Goal: Communication & Community: Answer question/provide support

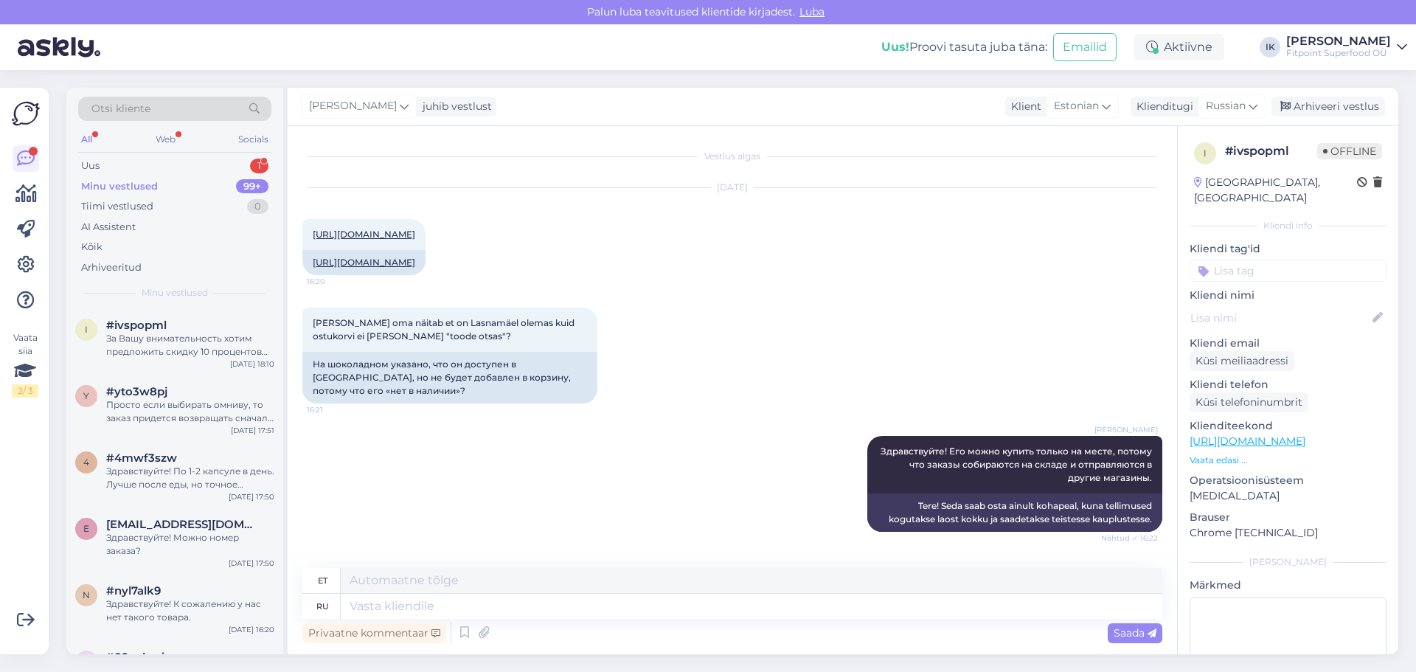
click at [220, 175] on div "Uus 1" at bounding box center [174, 166] width 193 height 21
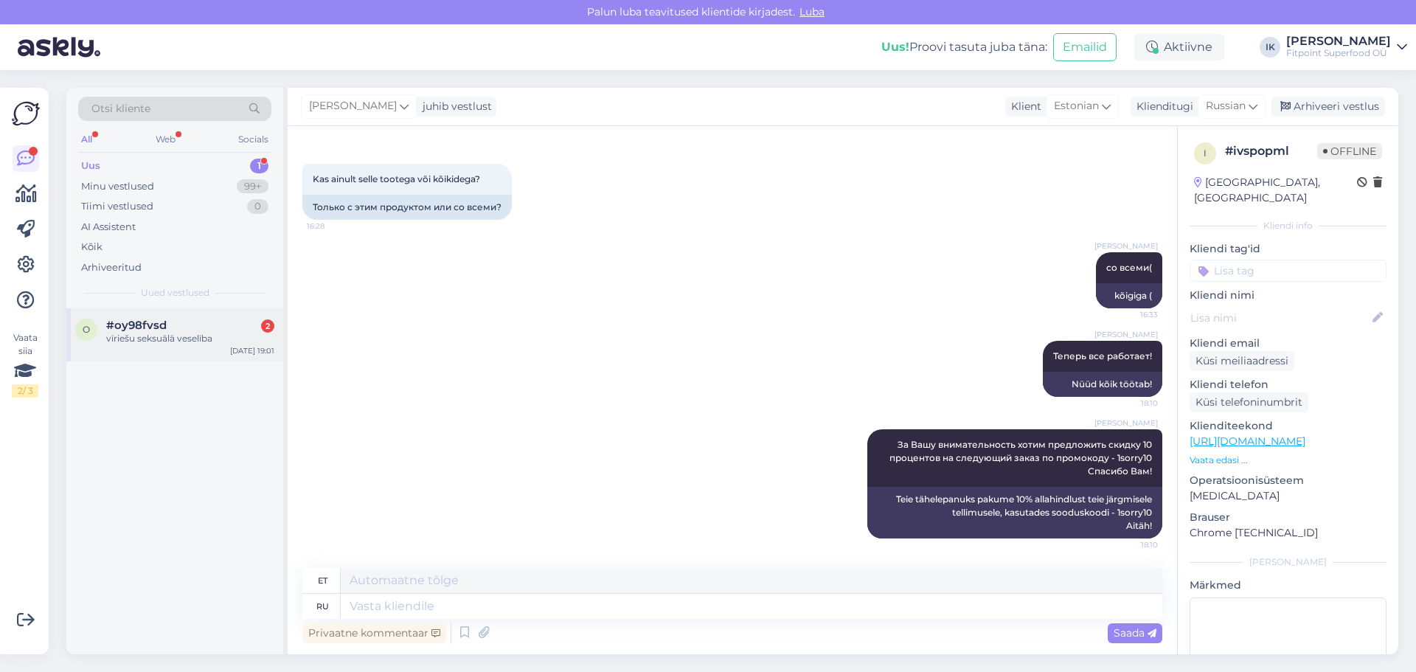
click at [215, 344] on div "vīriešu seksuālā veselība" at bounding box center [190, 338] width 168 height 13
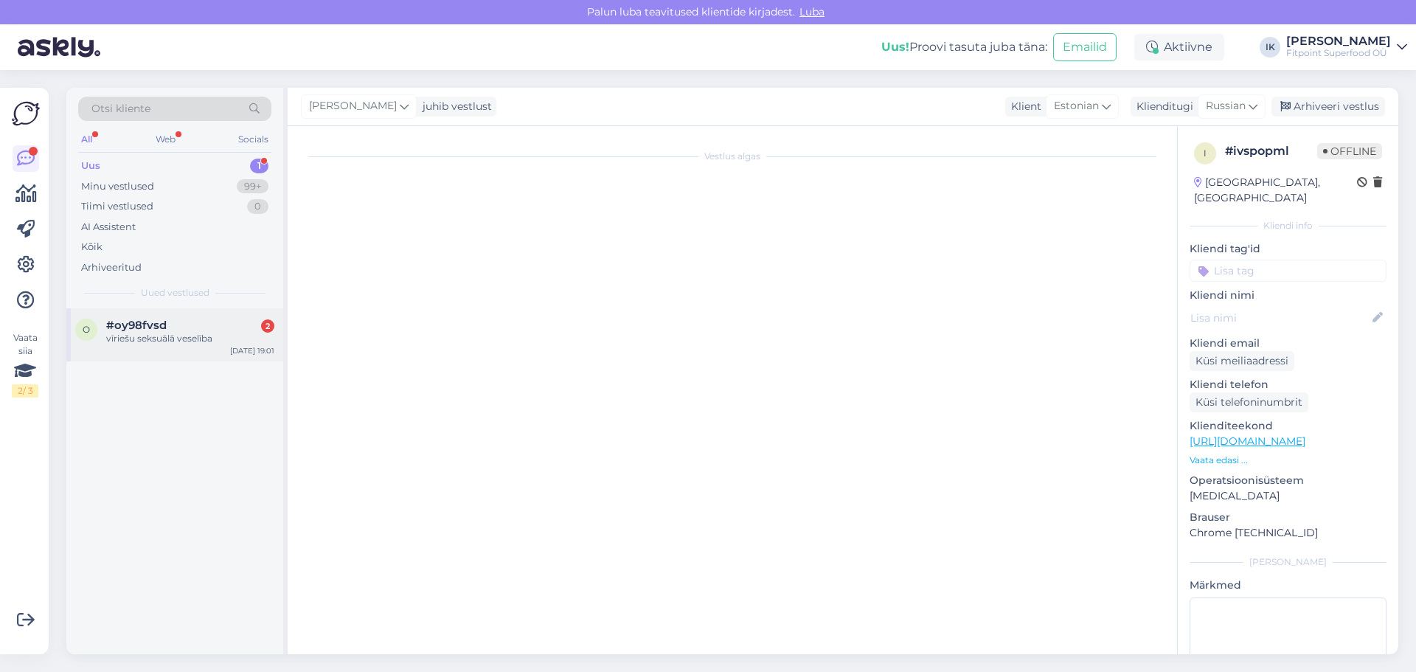
scroll to position [0, 0]
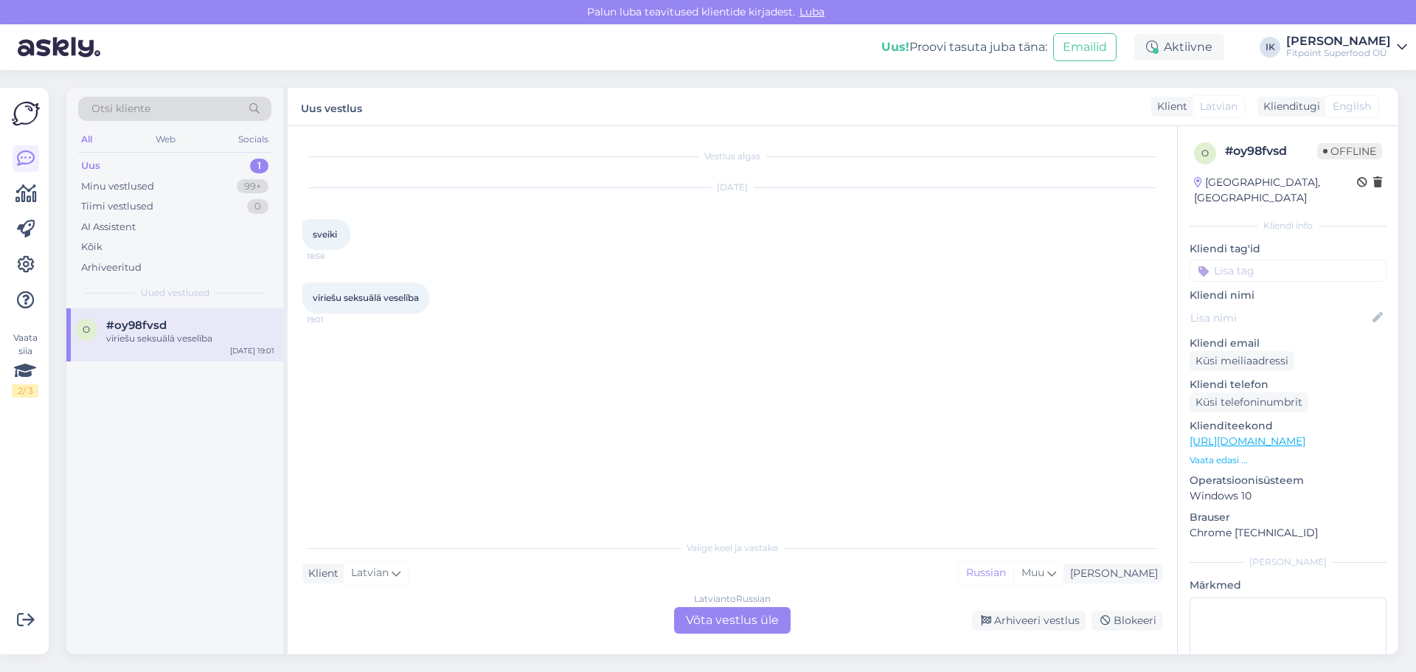
drag, startPoint x: 719, startPoint y: 586, endPoint x: 724, endPoint y: 610, distance: 24.0
click at [718, 592] on div "Valige keel ja vastake Klient Latvian [GEOGRAPHIC_DATA] Latvian to Russian Võta…" at bounding box center [732, 583] width 860 height 101
click at [732, 623] on div "[DEMOGRAPHIC_DATA] to Russian Võta vestlus üle" at bounding box center [732, 620] width 117 height 27
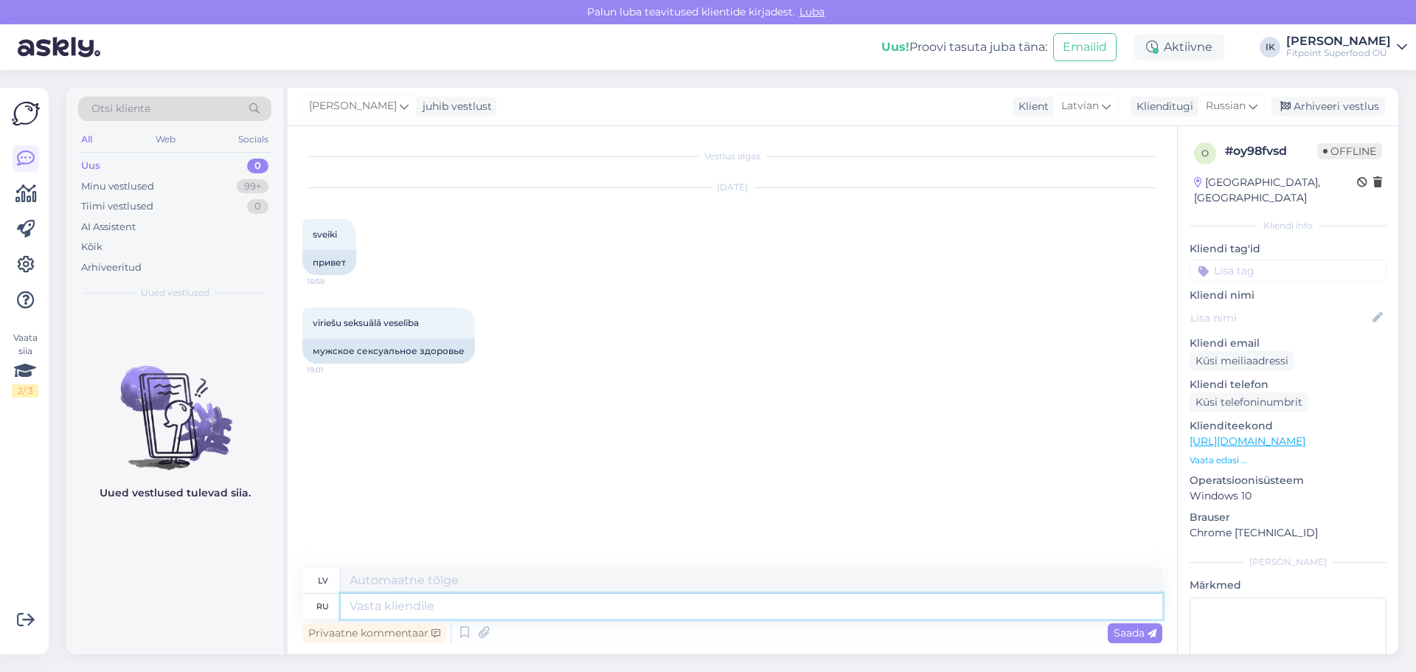
click at [505, 603] on textarea at bounding box center [752, 606] width 822 height 25
type textarea "Здравствуйте!"
type textarea "Sveiki!"
type textarea "Здравствуйте! Чем я м"
type textarea "Sveiki! Kas"
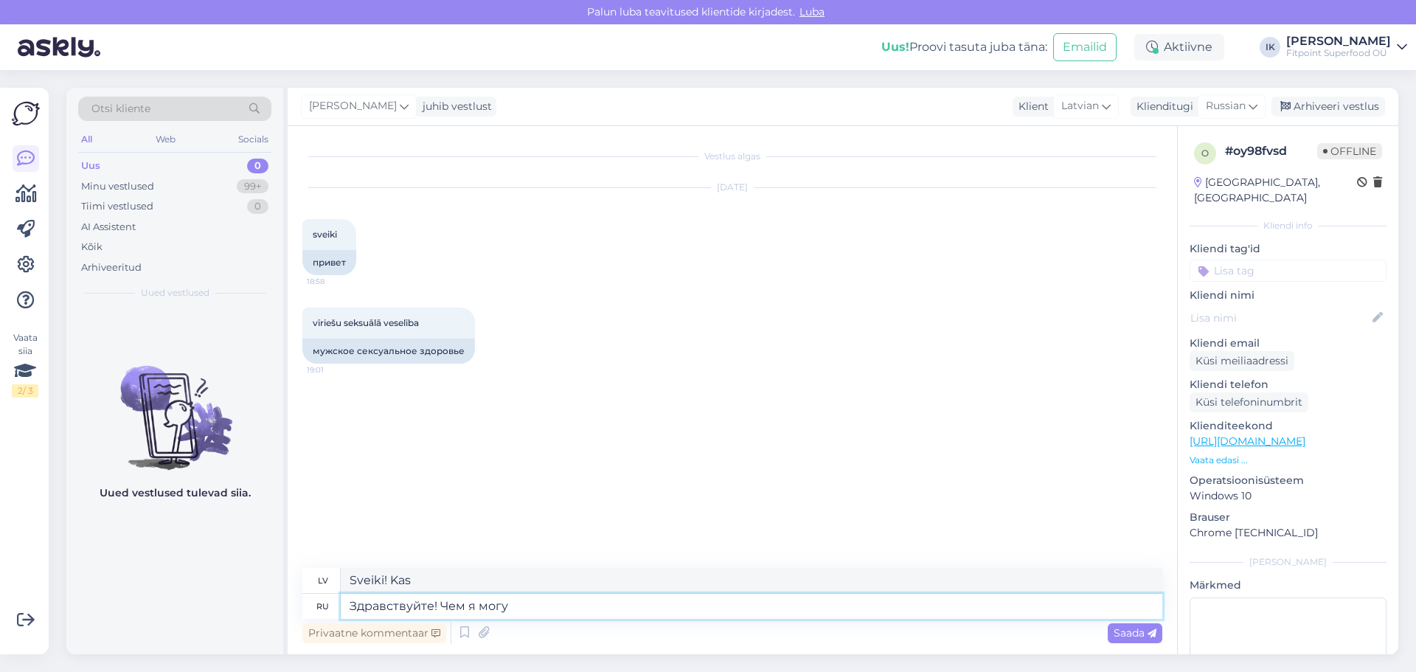
type textarea "Здравствуйте! Чем я могу"
type textarea "Sveiki! Kas es esmu?"
type textarea "Здравствуйте! Чем я могу пом"
type textarea "Sveiki! Kā varu palīdzēt?"
type textarea "Здравствуйте! Чем я могу помочь?"
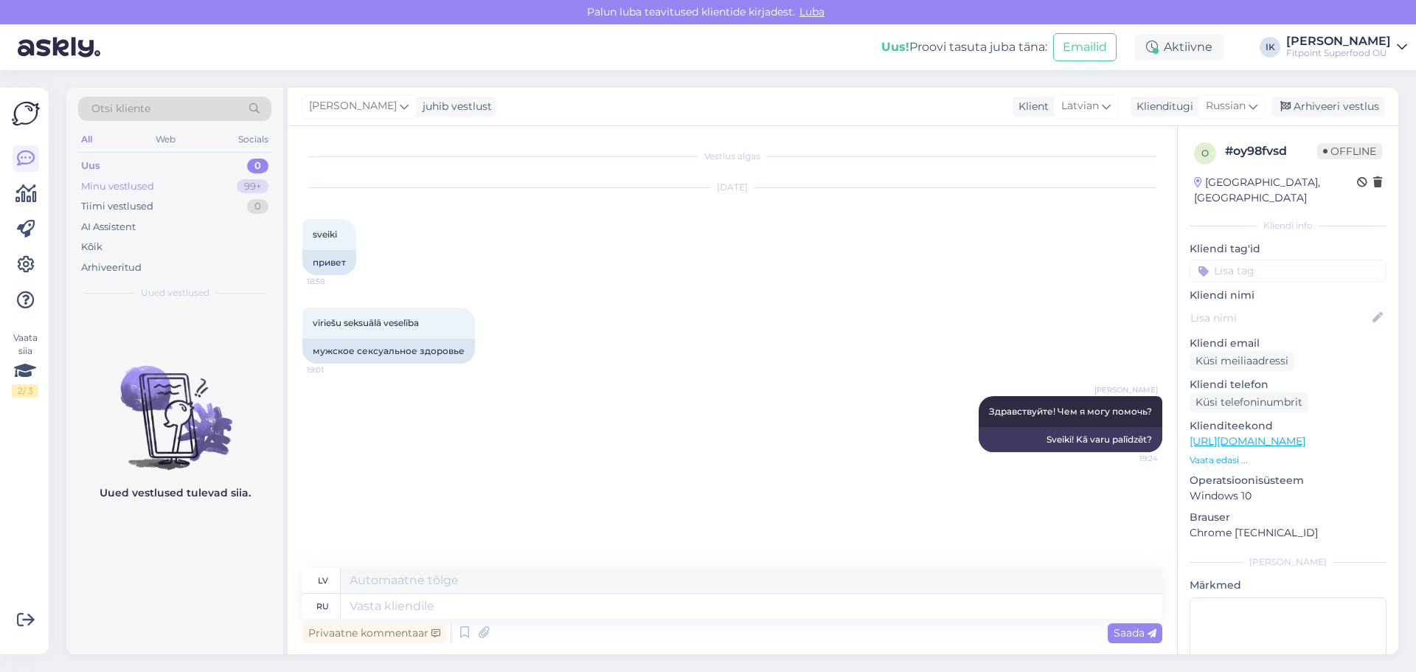
click at [183, 187] on div "Minu vestlused 99+" at bounding box center [174, 186] width 193 height 21
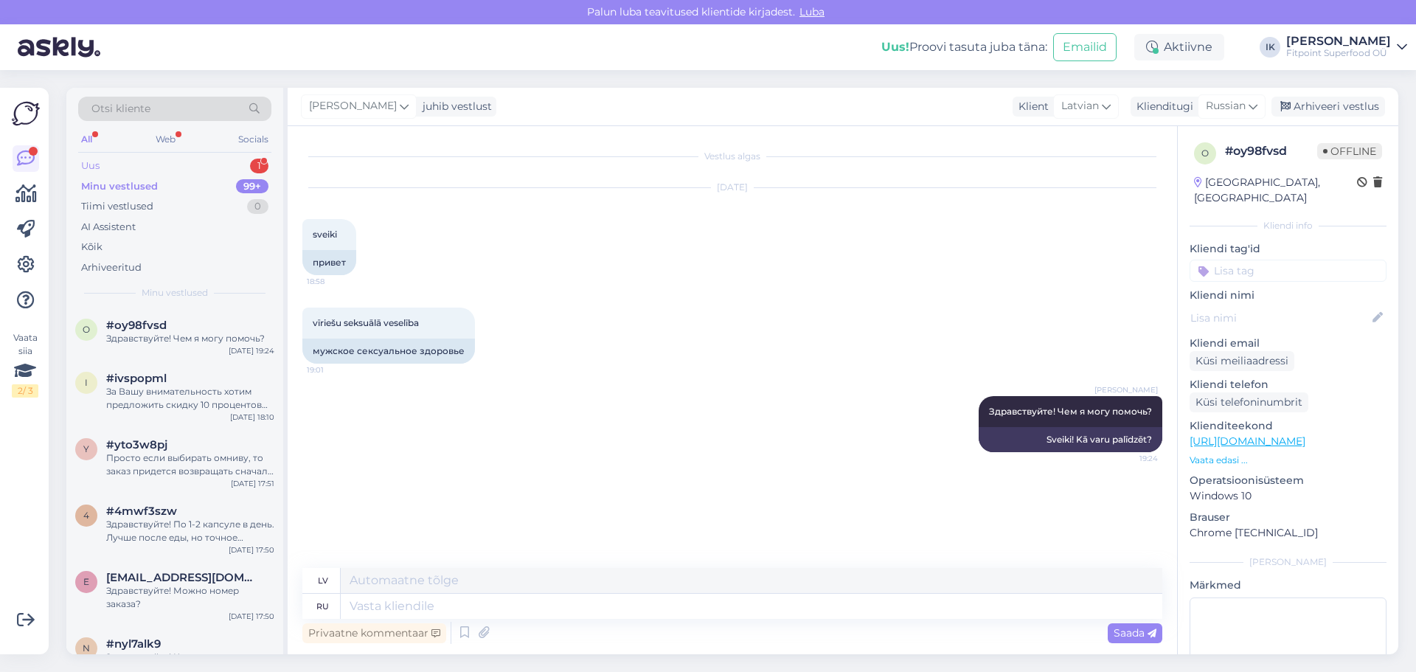
click at [185, 158] on div "Uus 1" at bounding box center [174, 166] width 193 height 21
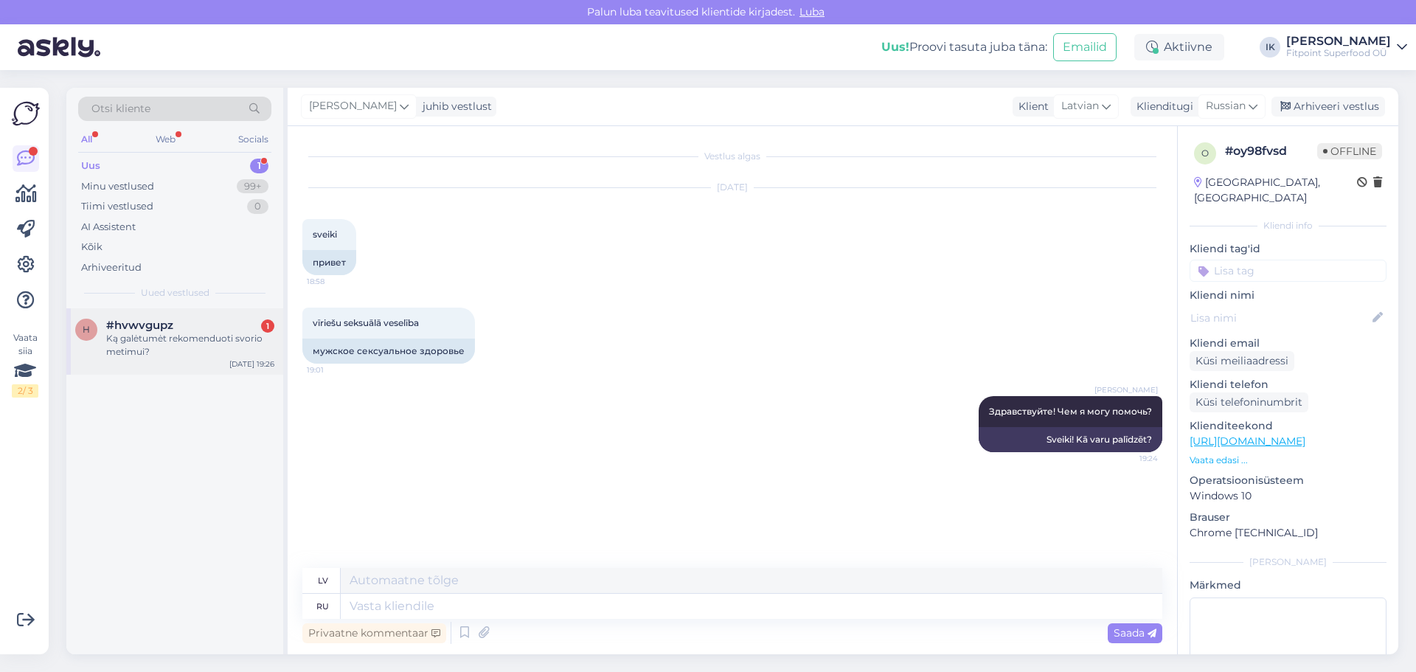
click at [195, 356] on div "Ką galėtumėt rekomenduoti svorio metimui?" at bounding box center [190, 345] width 168 height 27
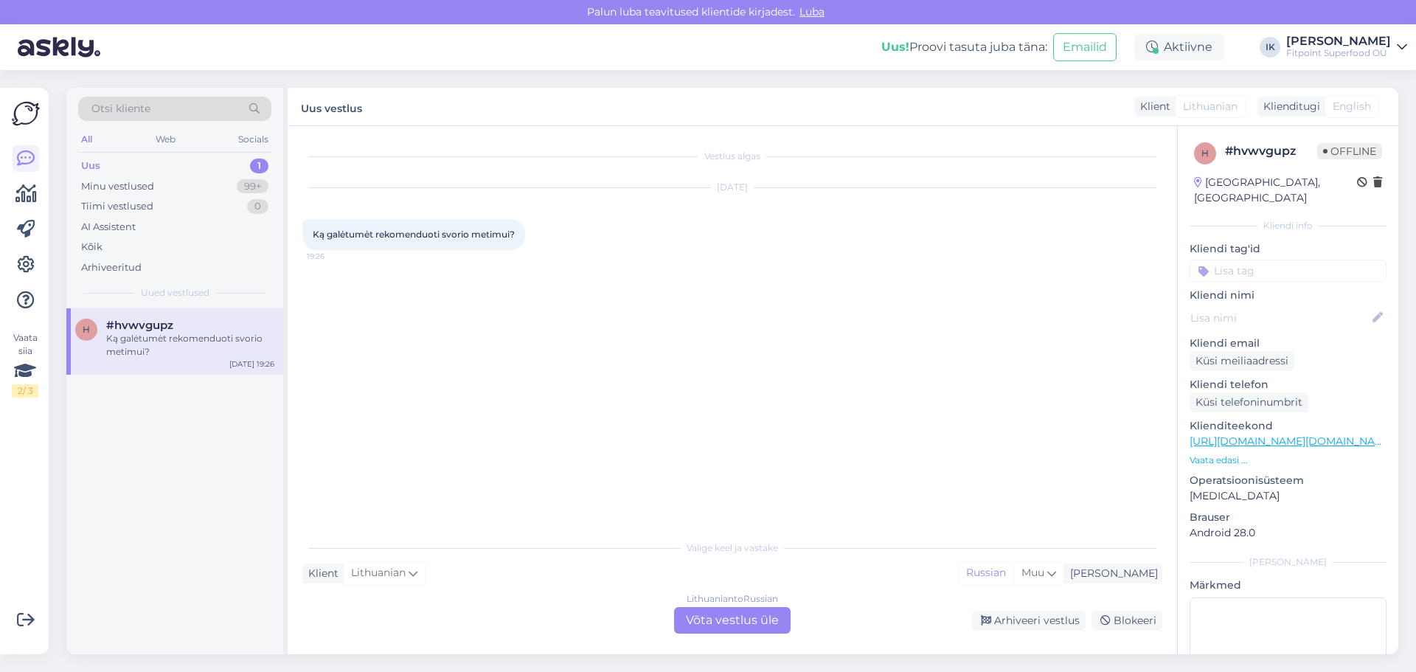
click at [747, 608] on div "Lithuanian to Russian Võta vestlus üle" at bounding box center [732, 620] width 117 height 27
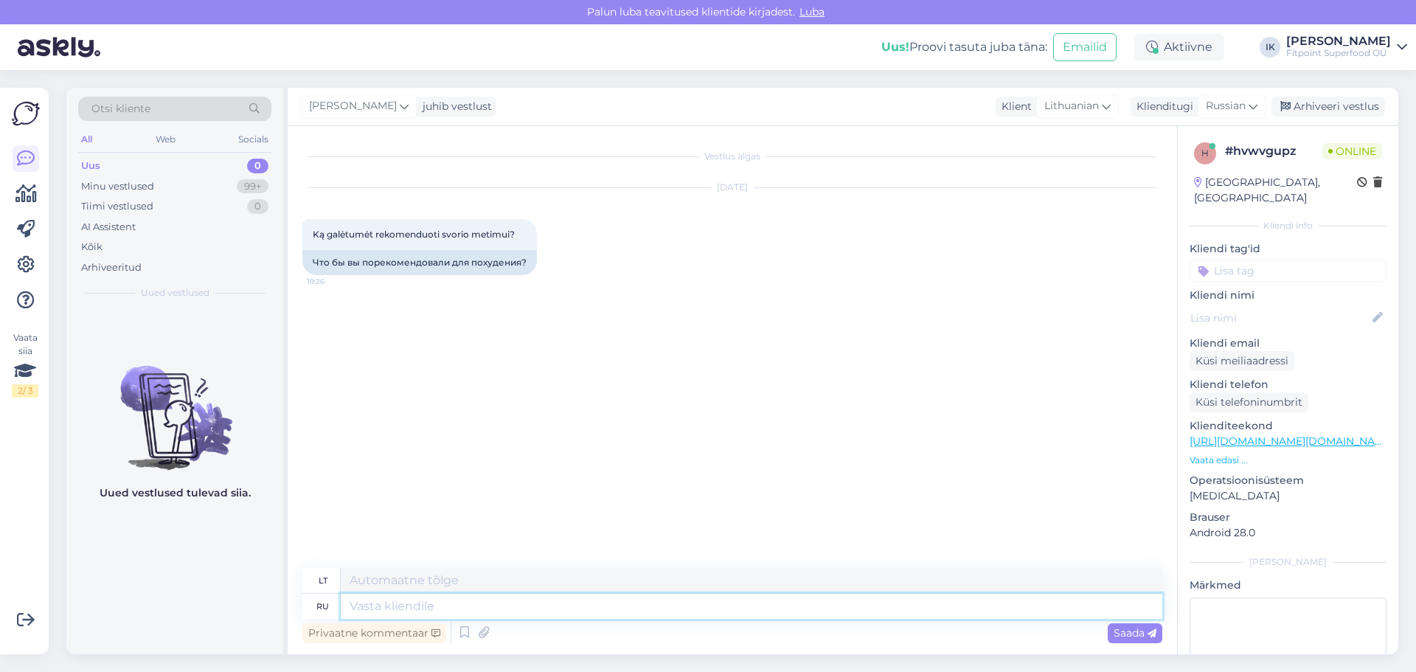
click at [484, 611] on textarea at bounding box center [752, 606] width 822 height 25
type textarea "P"
type textarea "Здравствуйте!"
type textarea "Sveiki!"
type textarea "Здравствуйте! У н"
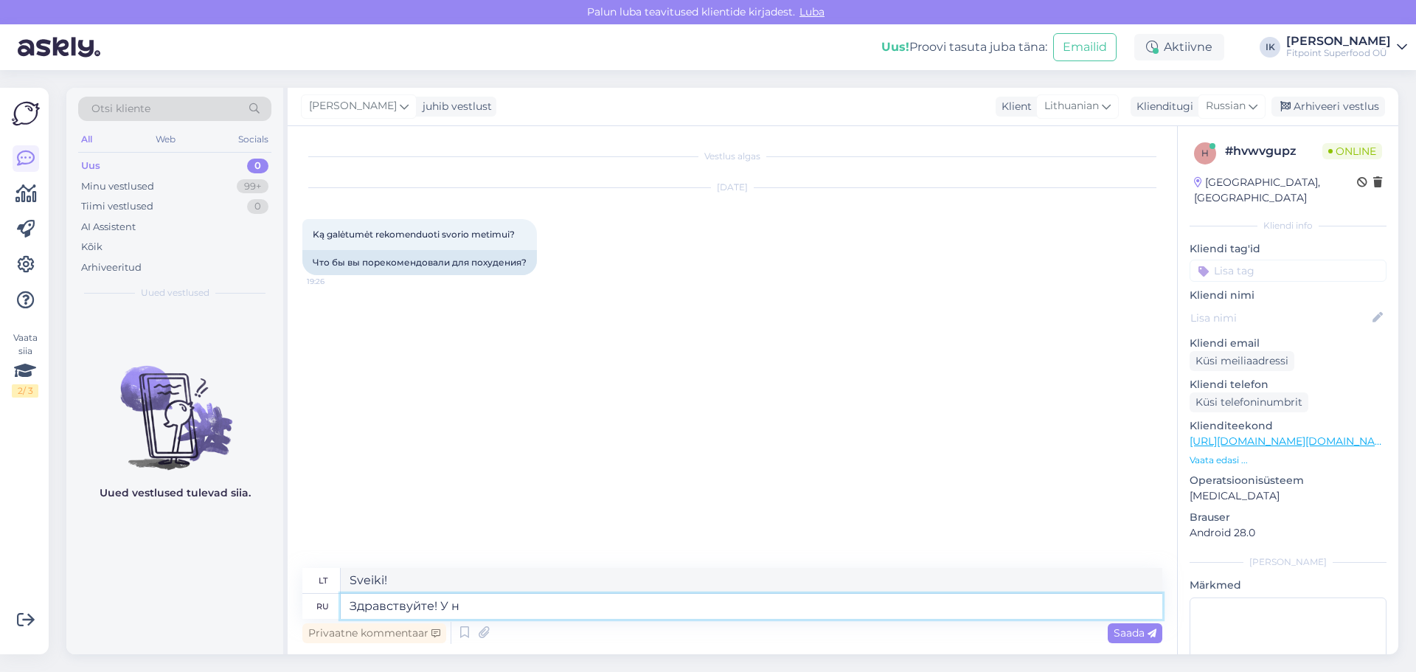
type textarea "Sveiki! Tu"
type textarea "Здравствуйте! У нас е"
type textarea "Sveiki! Mes turime"
type textarea "Здравствуйте! У нас есть разные ко"
type textarea "Sveiki! Turime skirtingų"
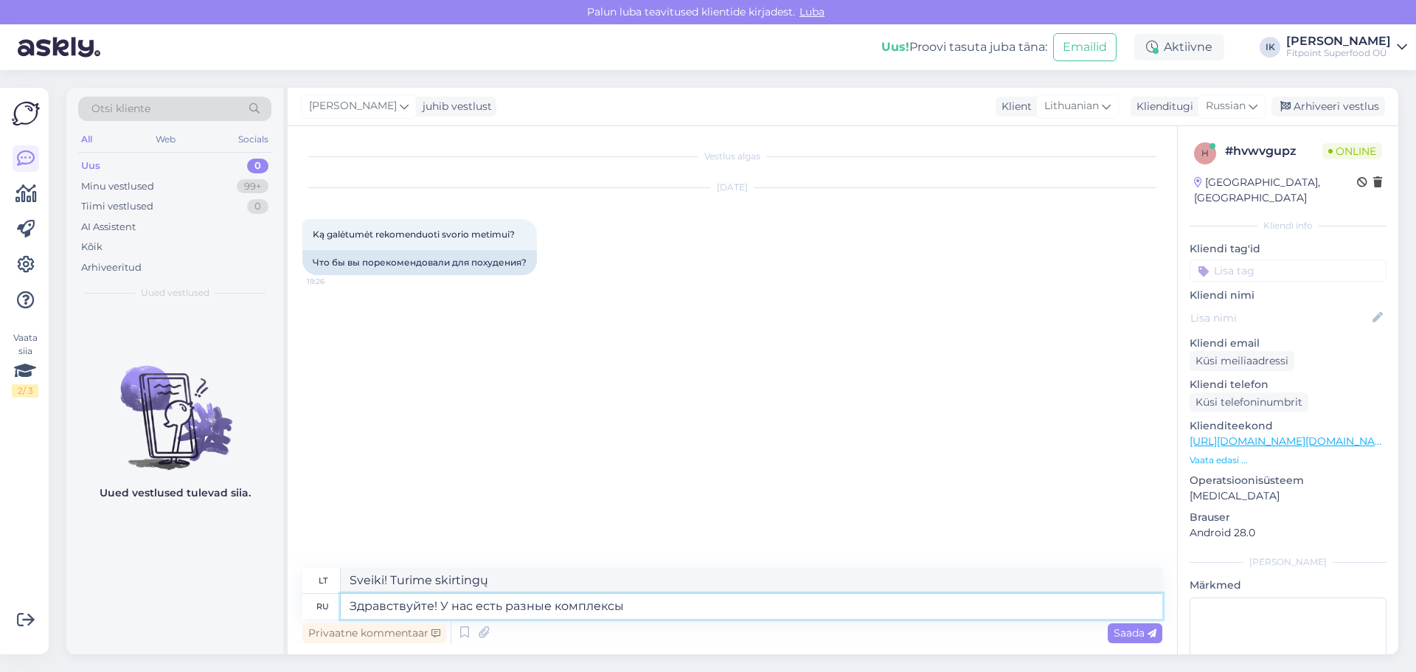
type textarea "Здравствуйте! У нас есть разные комплексы"
type textarea "Sveiki! Turime skirtingų kompleksų"
type textarea "Здравствуйте! У нас есть разные комплексы для сн"
type textarea "Sveiki! Turime įvairių kompleksų"
type textarea "Здравствуйте! У нас есть разные комплексы для снижения апп"
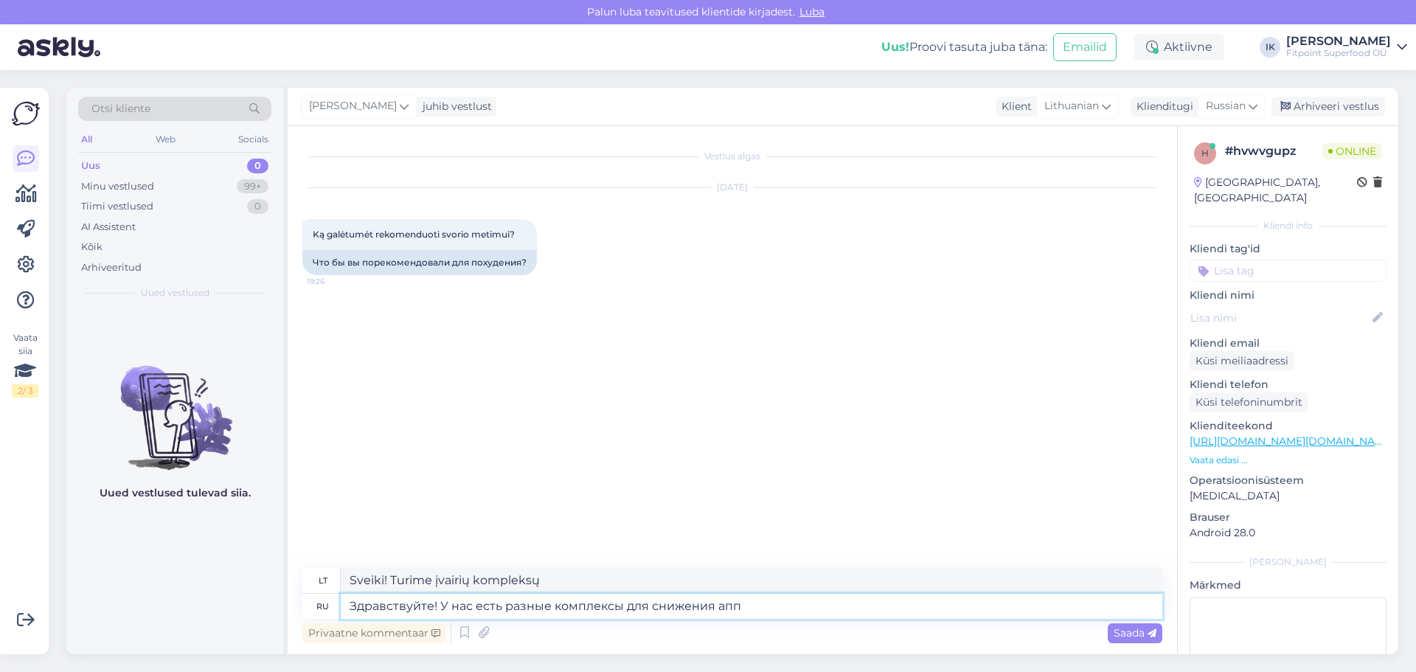
type textarea "Sveiki! Turime įvairių svorio metimo kompleksų"
type textarea "Здравствуйте! У нас есть разные комплексы для снижения аппетита."
type textarea "Sveiki! Turime įvairių kompleksų apetitui mažinti."
type textarea "Здравствуйте! У нас есть разные комплексы для снижения аппетита и"
type textarea "Sveiki! Turime įvairių kompleksų apetitui mažinti"
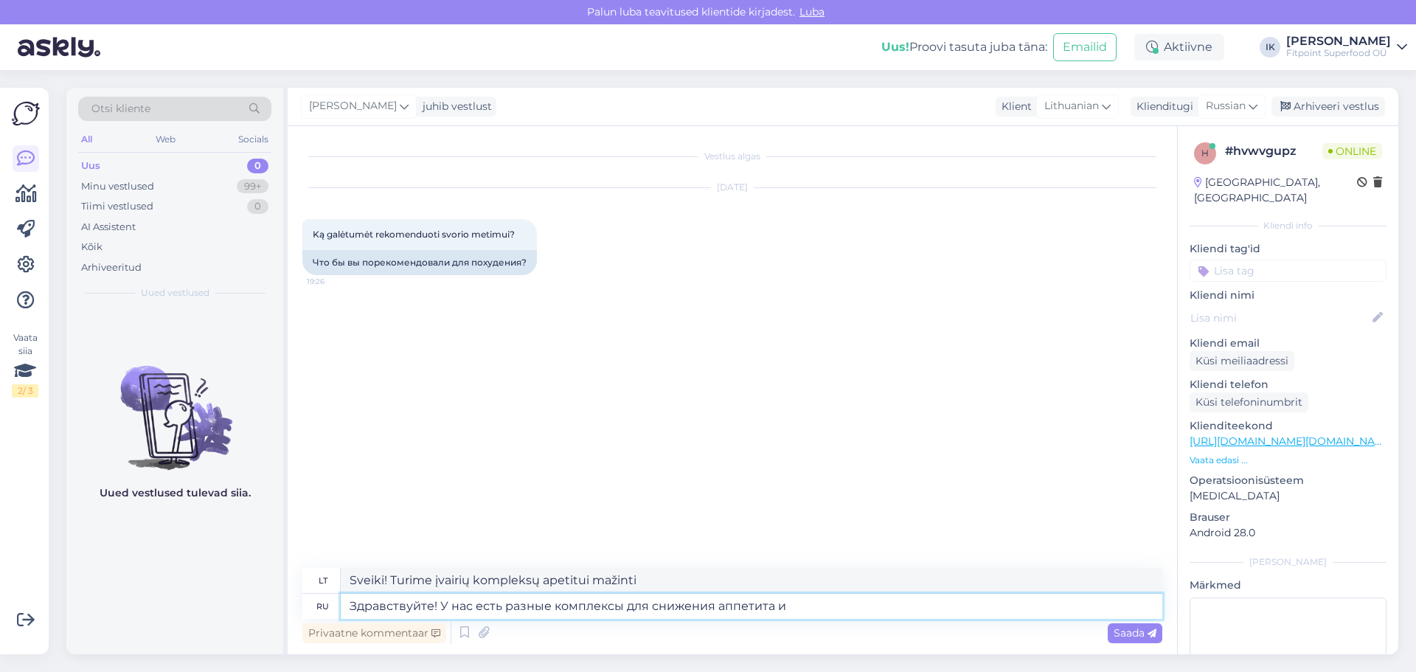
type textarea "Здравствуйте! У нас есть разные комплексы для снижения аппетита и д"
type textarea "Sveiki! Turime įvairių kompleksų apetitui mažinti ir"
type textarea "Здравствуйте! У нас есть разные комплексы для снижения аппетита и для"
type textarea "Sveiki! Turime įvairių kompleksų apetito mažinimui ir."
type textarea "Здравствуйте! У нас есть разные комплексы для снижения аппетита и для повышения"
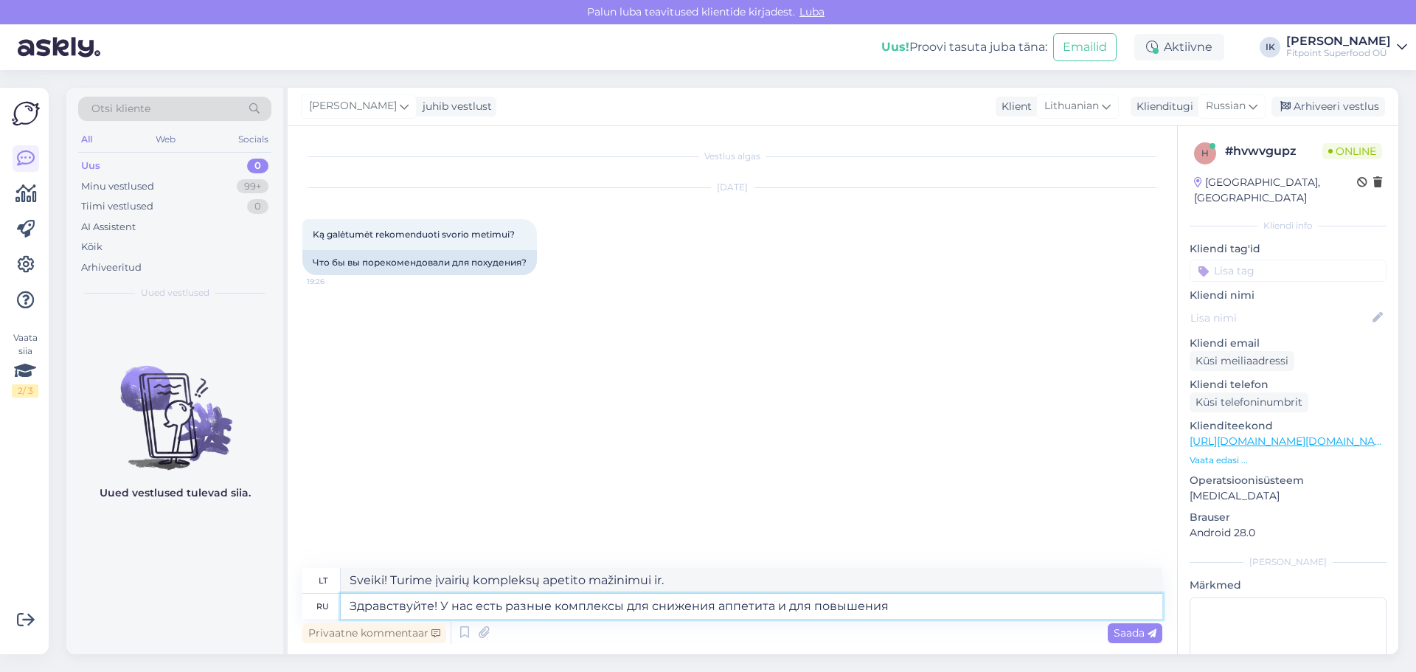
type textarea "Sveiki! Turime įvairių kompleksų apetitui mažinti ir jam didinti."
type textarea "Здравствуйте! У нас есть разные комплексы для снижения аппетита и для повышения…"
type textarea "Sveiki! Turime įvairių kompleksų apetitui mažinti ir lygiui didinti."
type textarea "Здравствуйте! У нас есть разные комплексы для снижения аппетита и для повышения…"
type textarea "Sveiki! Turime įvairių kompleksų apetitui mažinti ir energijos lygiui didinti."
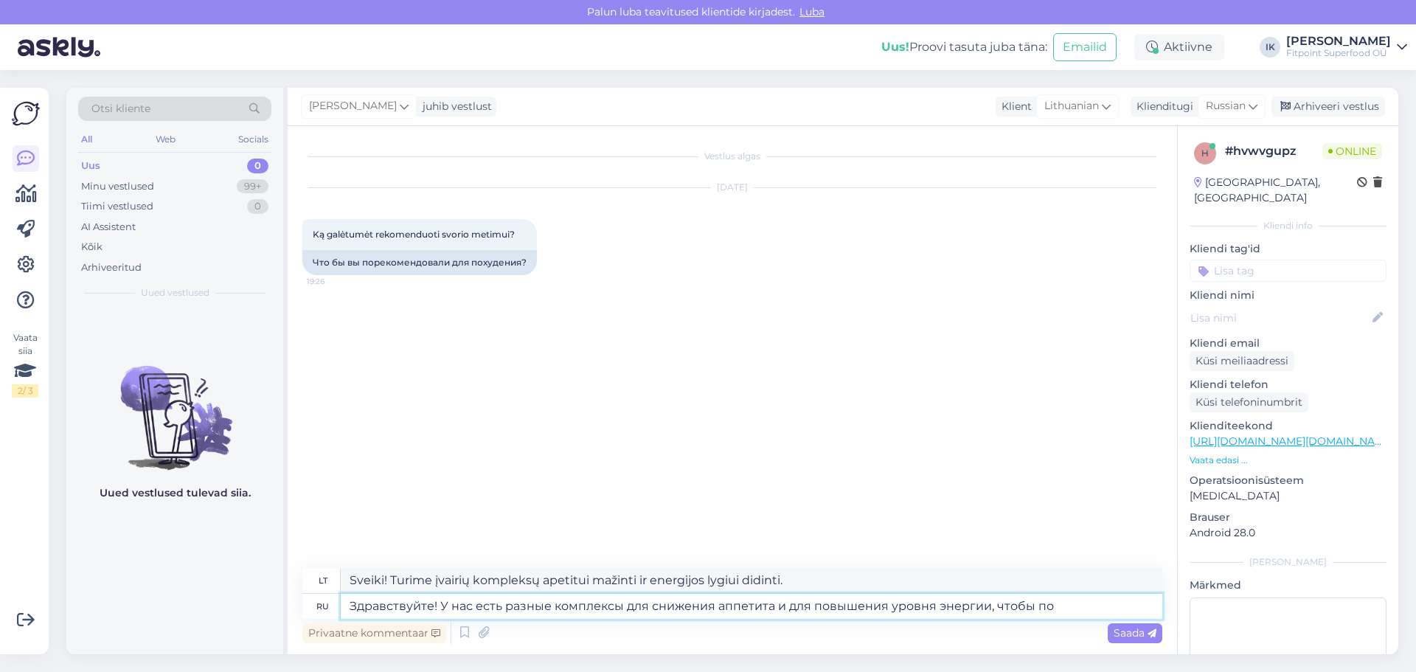
type textarea "Здравствуйте! У нас есть разные комплексы для снижения аппетита и для повышения…"
type textarea "Sveiki! Turime įvairių kompleksų apetitui mažinti ir energijos lygiui didinti, …"
type textarea "Здравствуйте! У нас есть разные комплексы для снижения аппетита и для повышения…"
type textarea "Sveiki! Turime įvairių kompleksų apetitui mažinti ir energijos lygiui didinti"
type textarea "Здравствуйте! У нас есть разные комплексы для снижения аппетита и для повышения…"
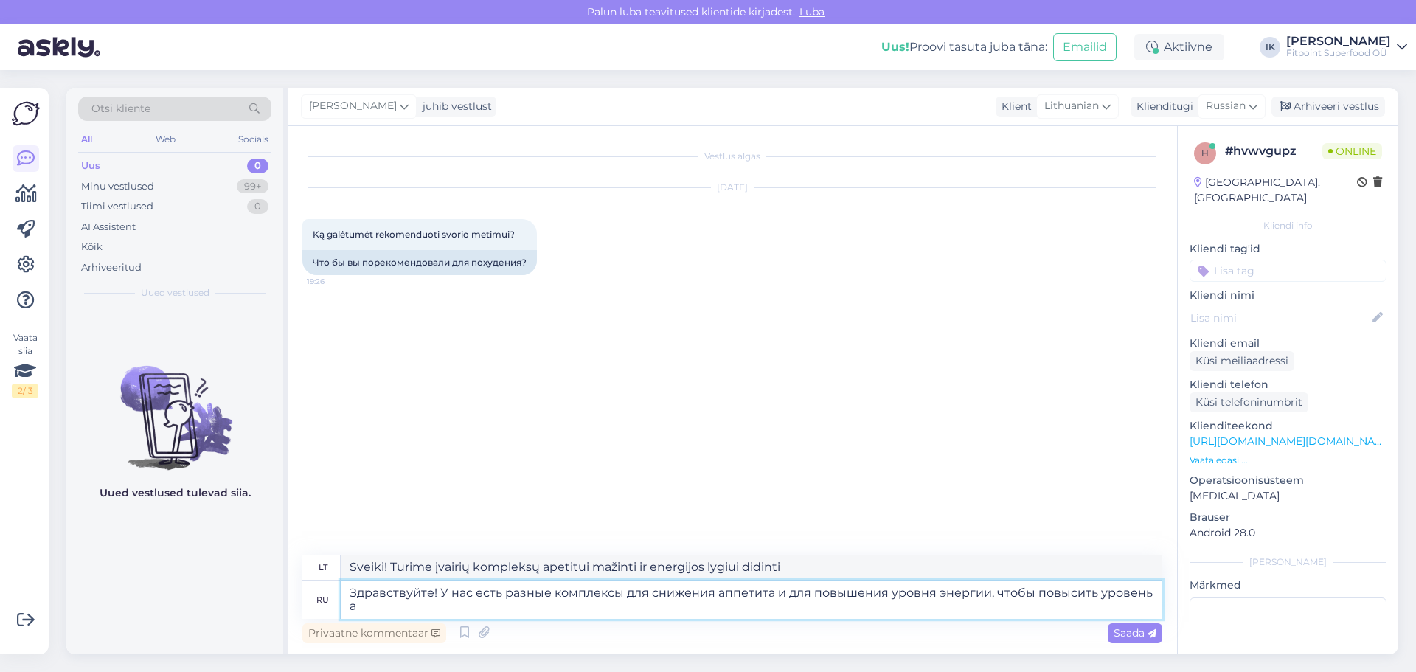
type textarea "Sveiki! Turime įvairių kompleksų apetitui mažinti ir energijos lygiui didinti, …"
type textarea "Здравствуйте! У нас есть разные комплексы для снижения аппетита и для повышения…"
type textarea "Sveiki! Turime įvairių kompleksų apetitui mažinti ir energijos lygiui didinti, …"
type textarea "Здравствуйте! У нас есть разные комплексы для снижения аппетита и для повышения…"
type textarea "Sveiki! Turime įvairių kompleksų apetitui mažinti ir energijos lygiui didinti, …"
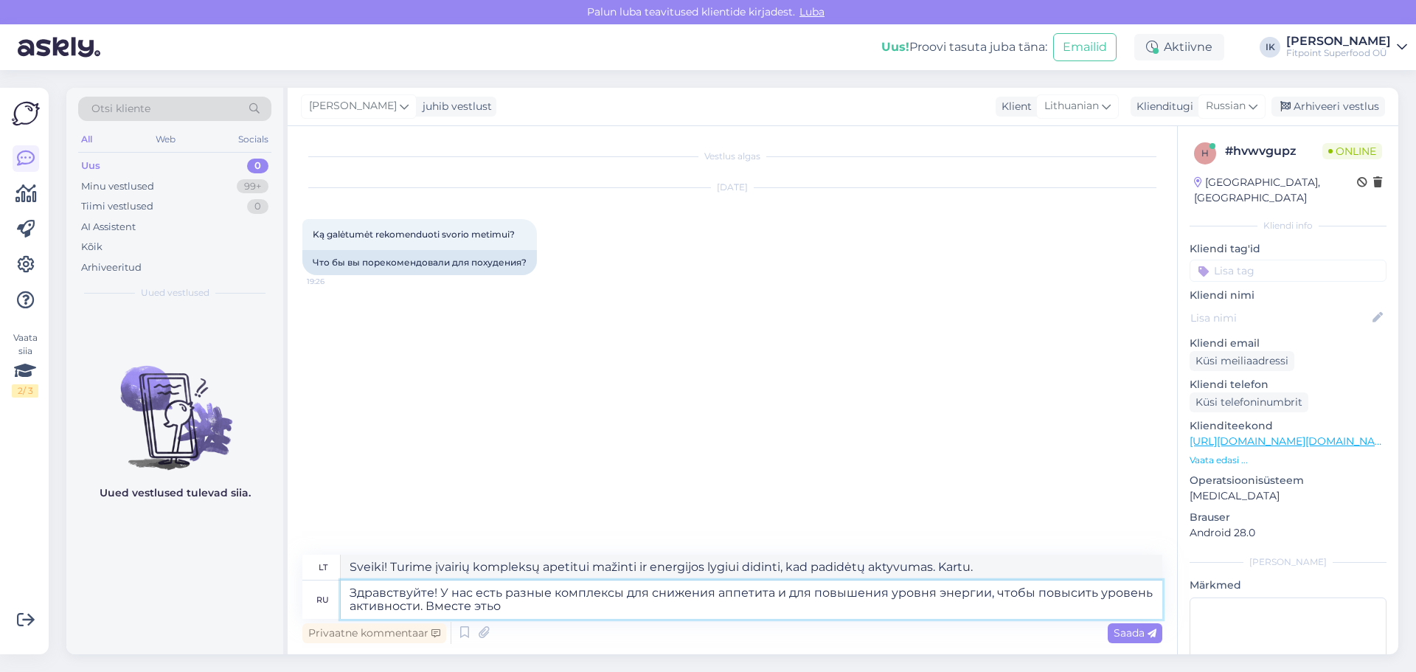
type textarea "Здравствуйте! У нас есть разные комплексы для снижения аппетита и для повышения…"
type textarea "Sveiki! Turime įvairių kompleksų apetitui mažinti ir energijos lygiui didinti, …"
type textarea "Здравствуйте! У нас есть разные комплексы для снижения аппетита и для повышения…"
type textarea "Sveiki! Turime įvairių kompleksų apetitui mažinti ir energijos lygiui didinti, …"
type textarea "Здравствуйте! У нас есть разные комплексы для снижения аппетита и для повышения…"
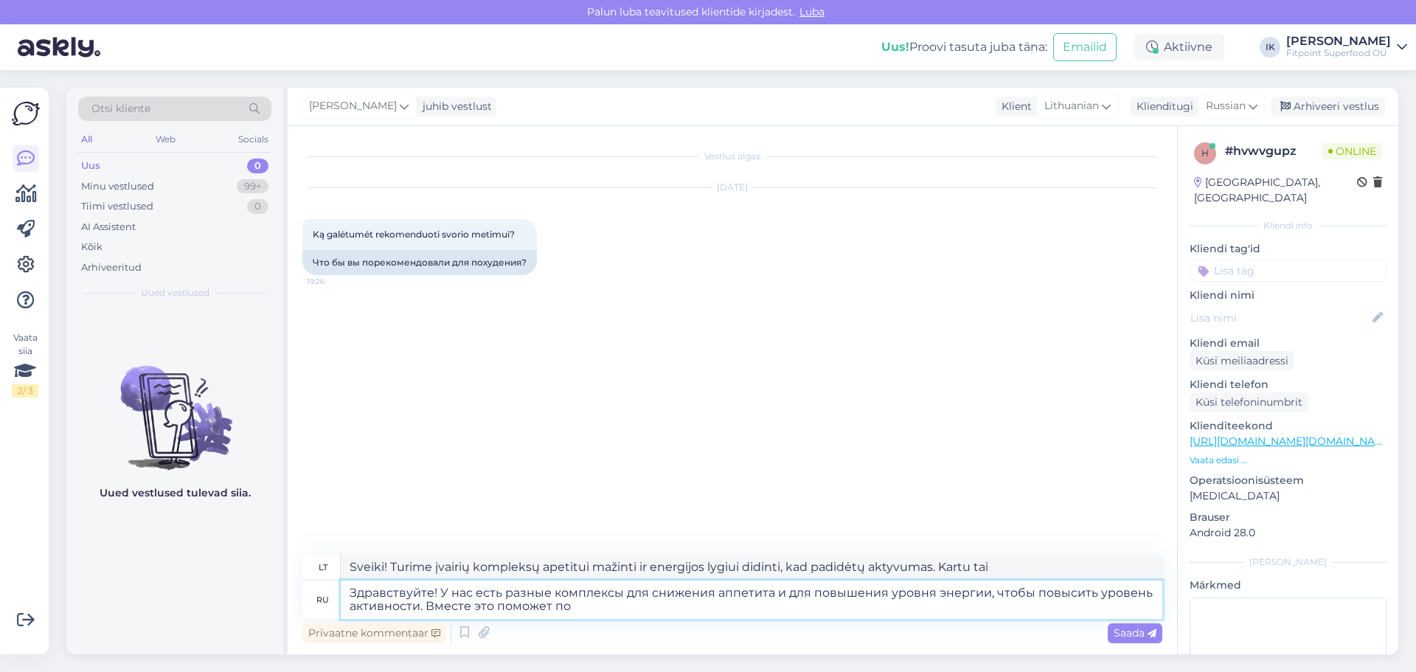
type textarea "Sveiki! Turime įvairių kompleksų apetitui mažinti ir energijos lygiui didinti, …"
type textarea "Здравствуйте! У нас есть разные комплексы для снижения аппетита и для повышения…"
type textarea "Sveiki! Turime įvairių kompleksų apetitui mažinti ir energijos lygiui didinti, …"
type textarea "Здравствуйте! У нас есть разные комплексы для снижения аппетита и для повышения…"
type textarea "Sveiki! Turime įvairių kompleksų apetitui mažinti ir energijos lygiui didinti, …"
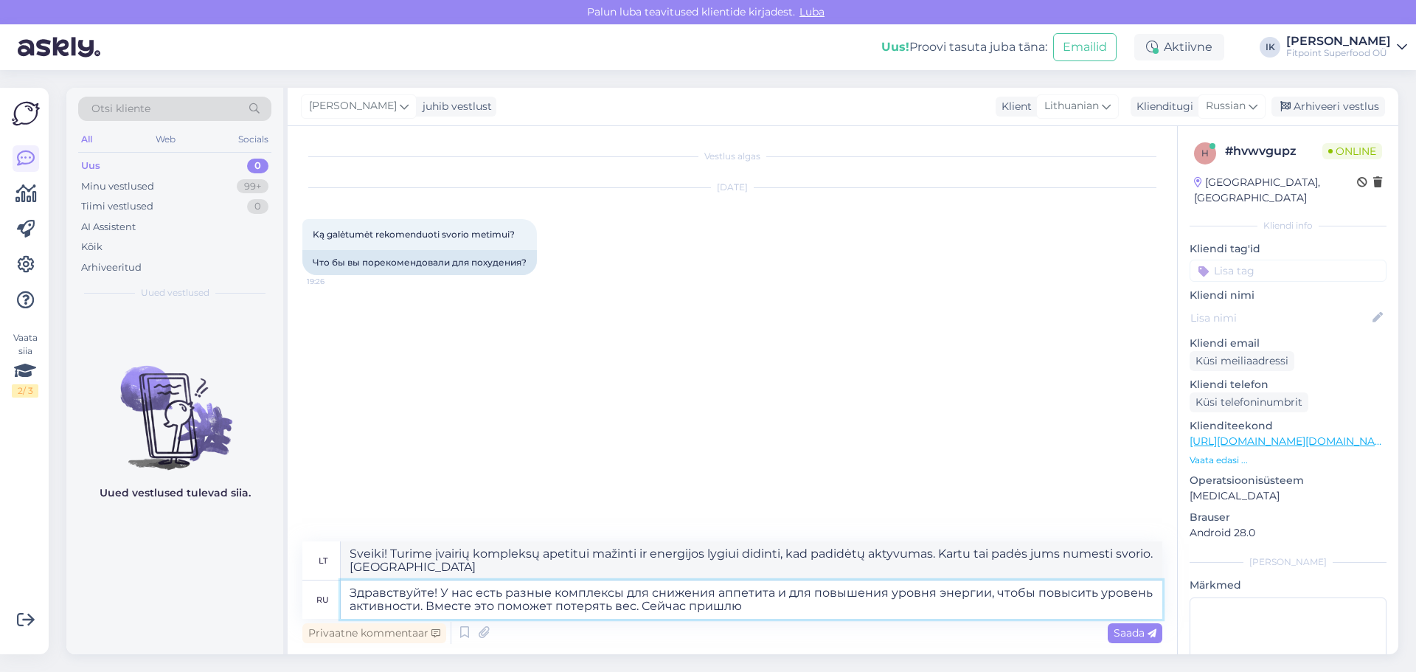
type textarea "Здравствуйте! У нас есть разные комплексы для снижения аппетита и для повышения…"
type textarea "Sveiki! Turime įvairių kompleksų apetitui mažinti ir energijos lygiui didinti, …"
type textarea "Здравствуйте! У нас есть разные комплексы для снижения аппетита и для повышения…"
type textarea "Sveiki! Turime įvairių kompleksų apetitui mažinti ir energijos lygiui didinti, …"
type textarea "Здравствуйте! У нас есть разные комплексы для снижения аппетита и для повышения…"
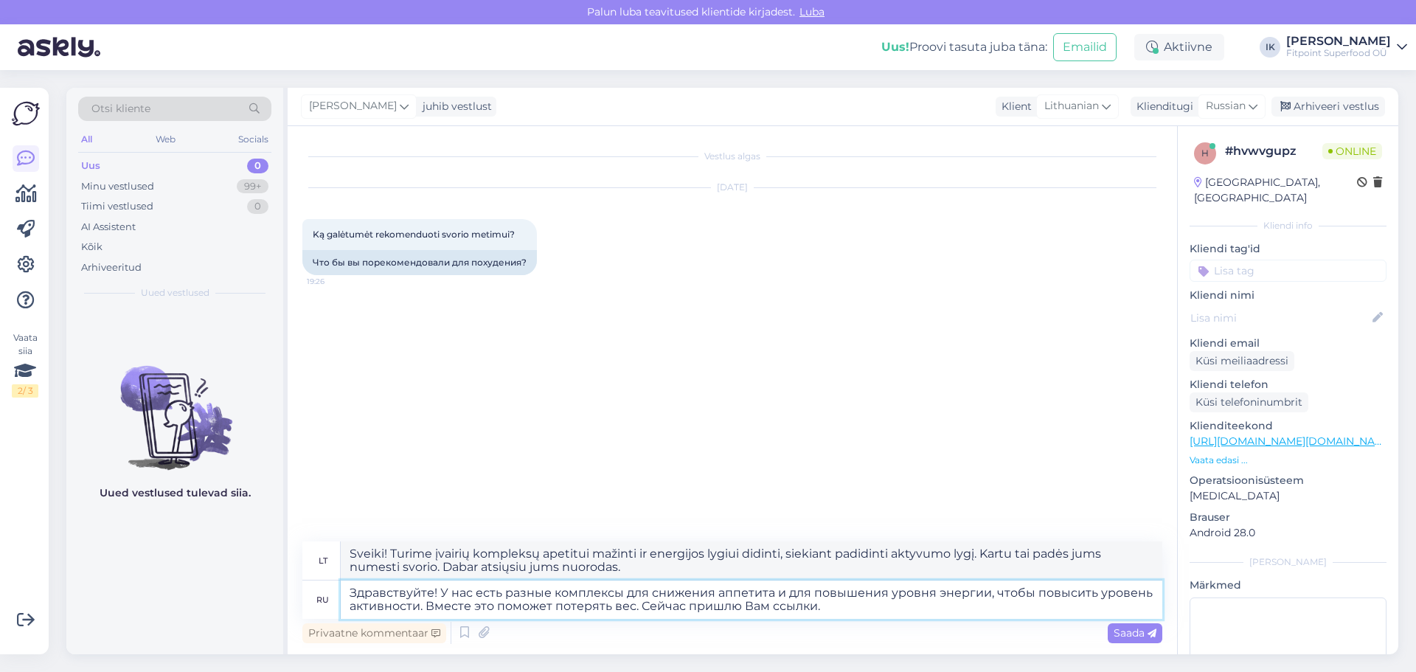
type textarea "Sveiki! Turime įvairių kompleksų apetitui mažinti ir energijos lygiui didinti, …"
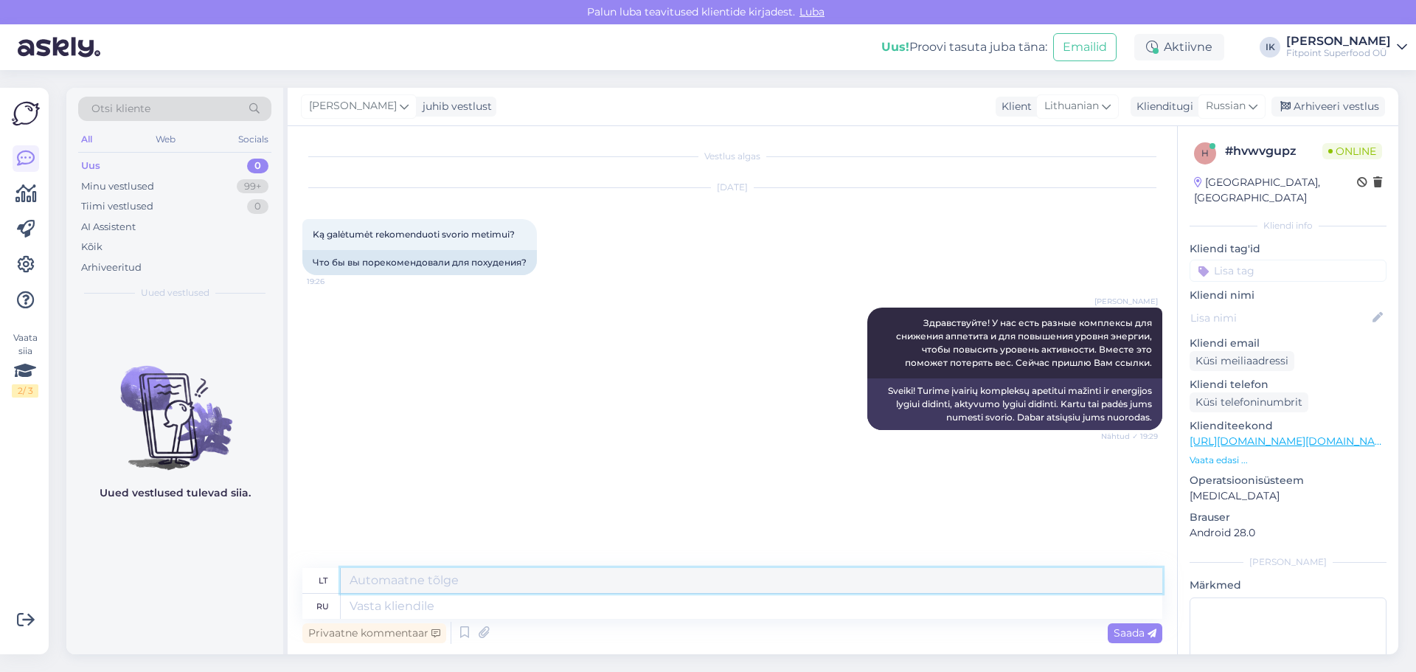
click at [398, 585] on textarea at bounding box center [752, 580] width 822 height 25
click at [395, 599] on textarea at bounding box center [752, 606] width 822 height 25
paste textarea "[URL][DOMAIN_NAME]"
type textarea "[URL][DOMAIN_NAME]"
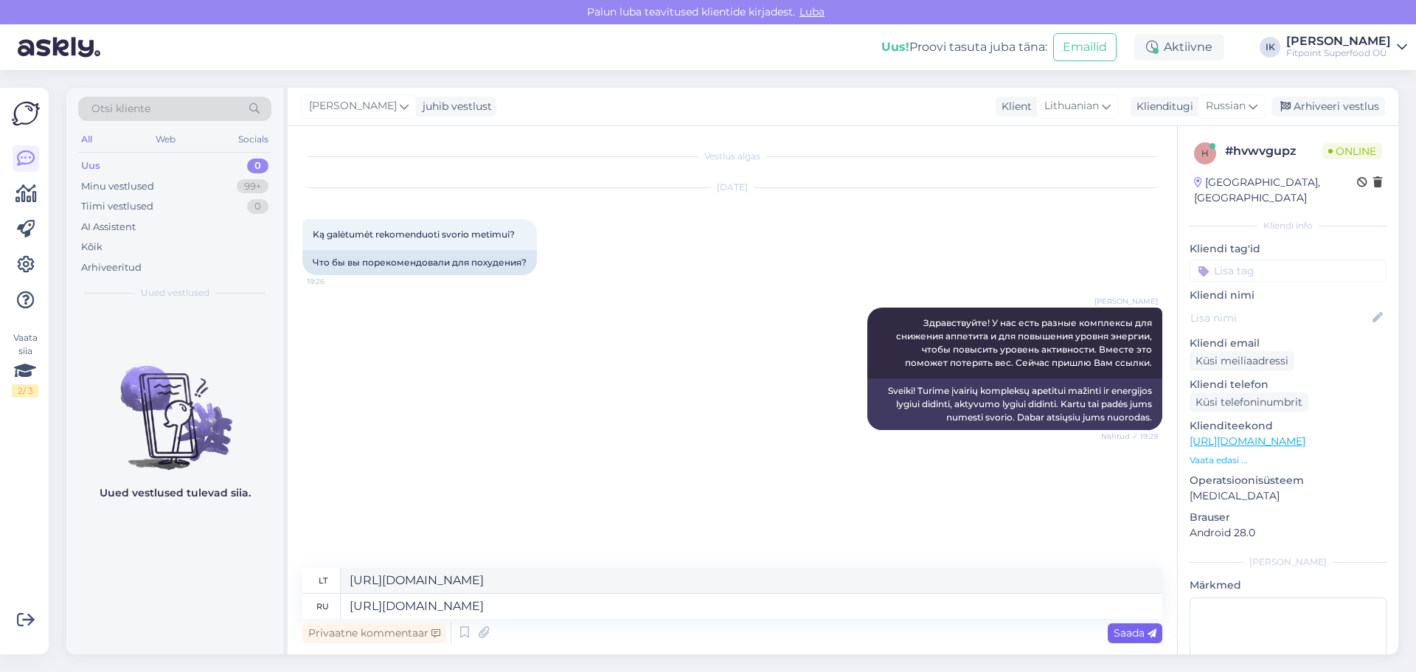
click at [1137, 637] on span "Saada" at bounding box center [1135, 632] width 43 height 13
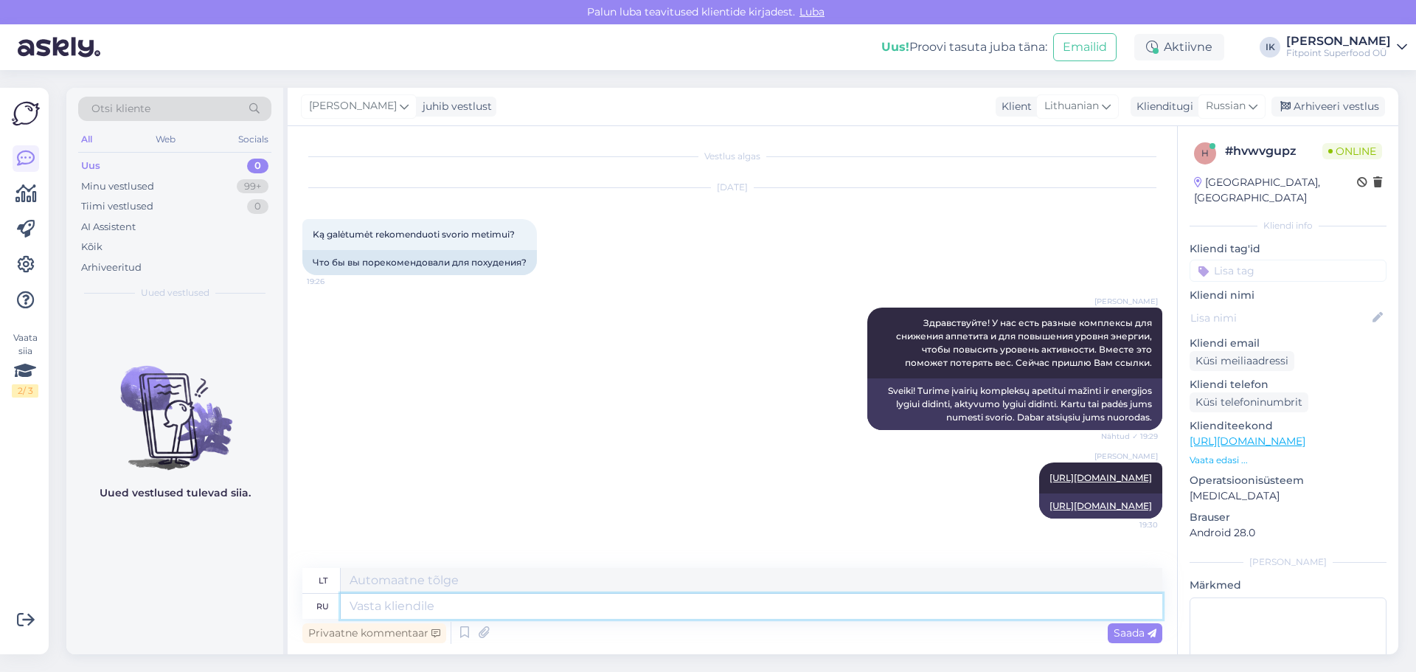
click at [585, 612] on textarea at bounding box center [752, 606] width 822 height 25
paste textarea "[URL][DOMAIN_NAME]"
type textarea "[URL][DOMAIN_NAME]"
click at [1129, 639] on span "Saada" at bounding box center [1135, 632] width 43 height 13
type textarea "[URL][DOMAIN_NAME]"
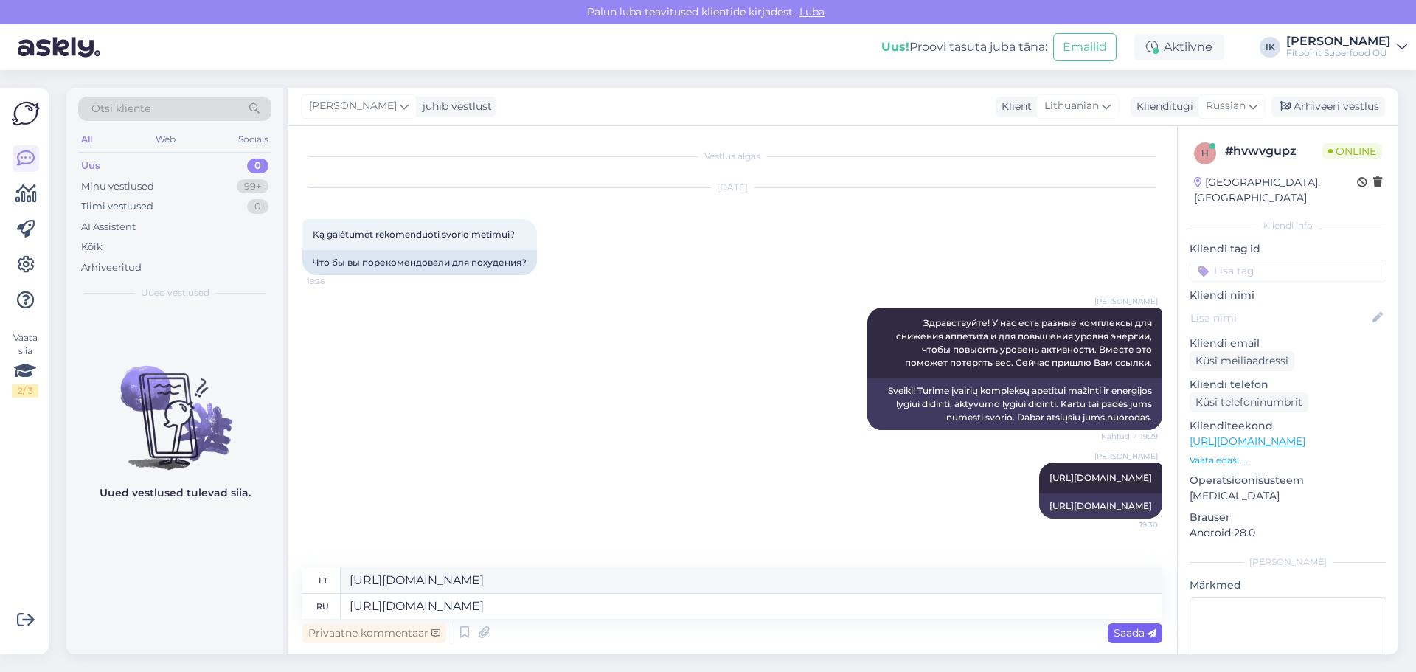
click at [1129, 639] on span "Saada" at bounding box center [1135, 632] width 43 height 13
click at [1129, 639] on div "Vestlus algas [DATE] Ką galėtumėt rekomenduoti svorio metimui? 19:26 Что бы вы …" at bounding box center [733, 390] width 890 height 528
